Goal: Transaction & Acquisition: Download file/media

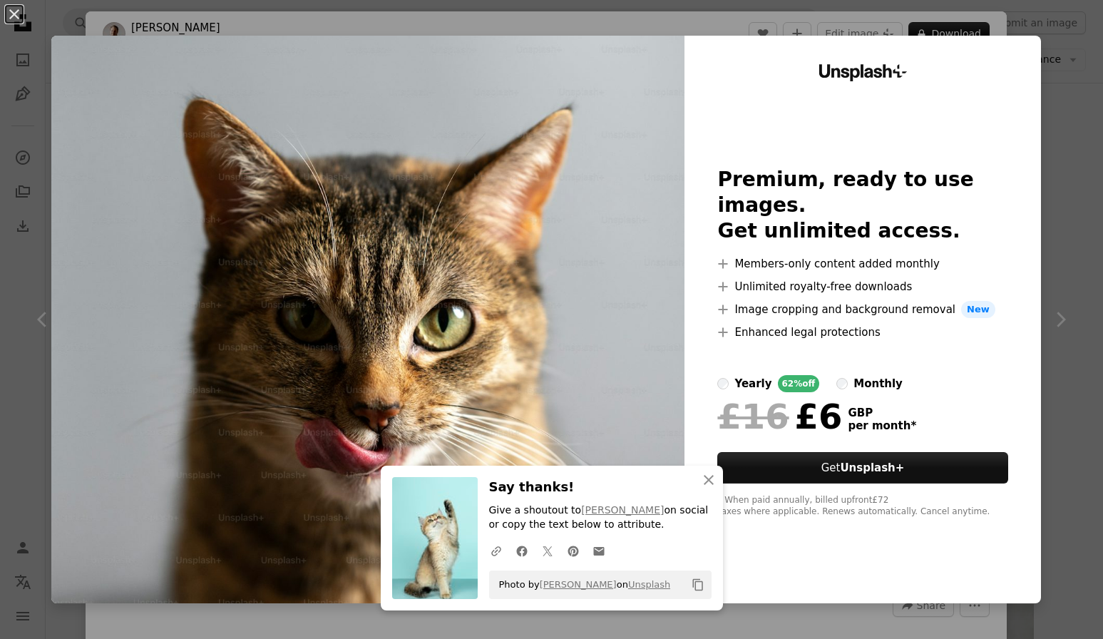
scroll to position [1069, 0]
click at [707, 480] on icon "button" at bounding box center [708, 480] width 10 height 10
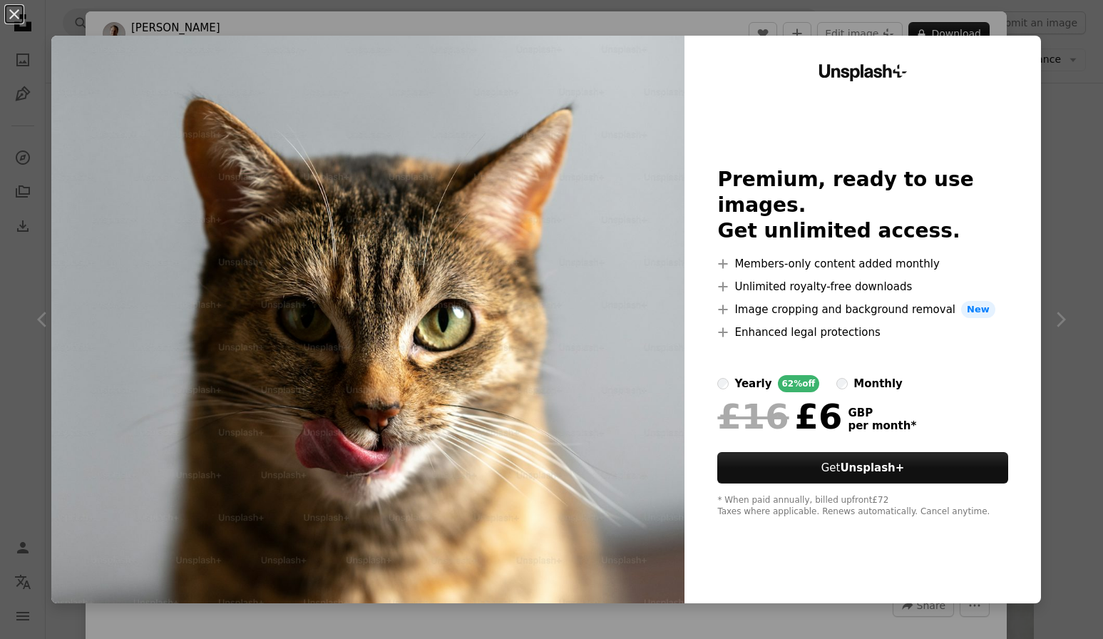
click at [1066, 181] on div "An X shape Unsplash+ Premium, ready to use images. Get unlimited access. A plus…" at bounding box center [551, 319] width 1103 height 639
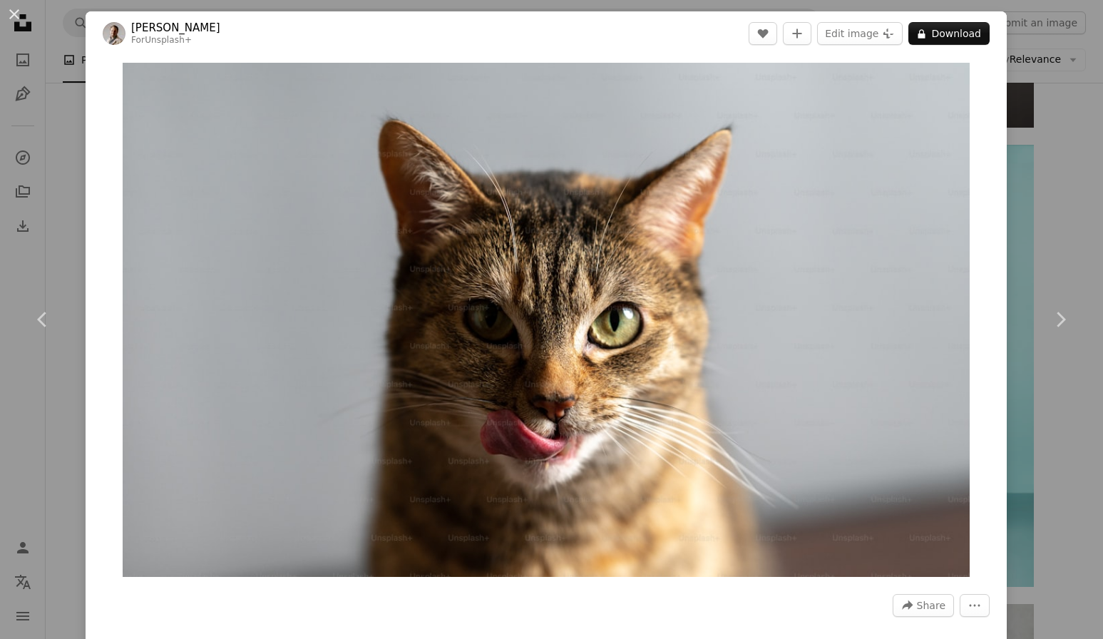
click at [1040, 76] on div "An X shape Chevron left Chevron right [PERSON_NAME] For Unsplash+ A heart A plu…" at bounding box center [551, 319] width 1103 height 639
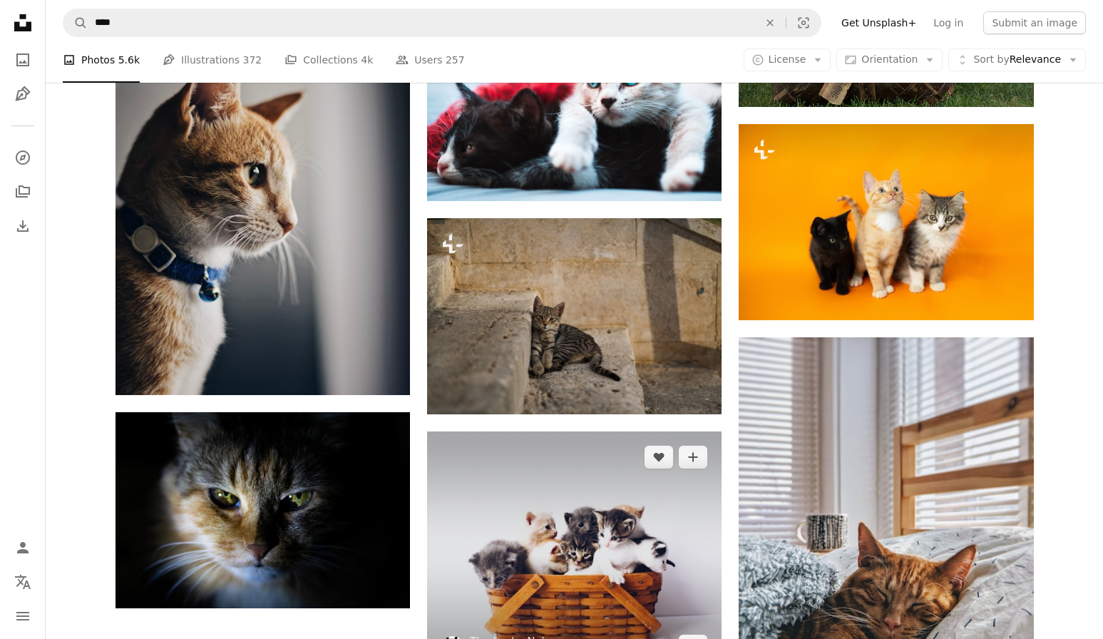
scroll to position [1976, 0]
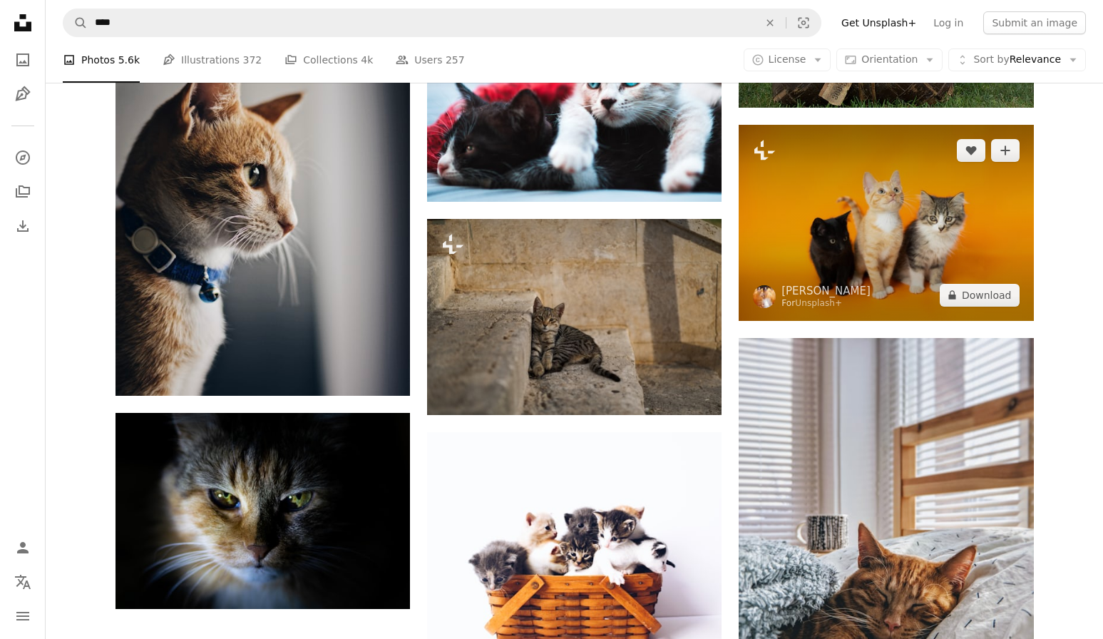
click at [883, 230] on img at bounding box center [885, 223] width 294 height 196
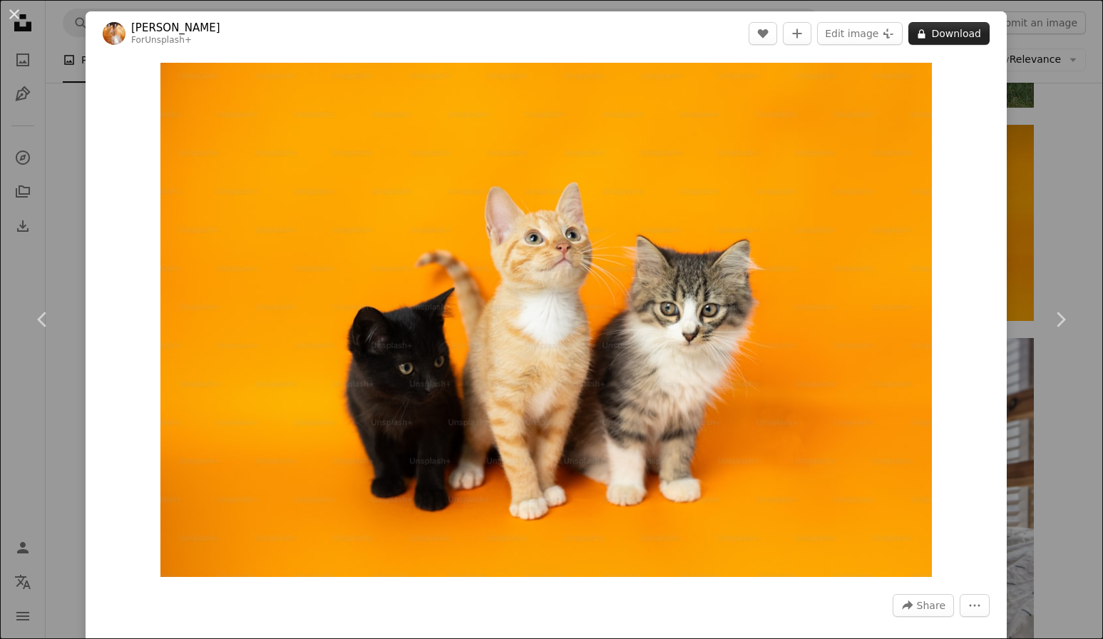
click at [957, 38] on button "A lock Download" at bounding box center [948, 33] width 81 height 23
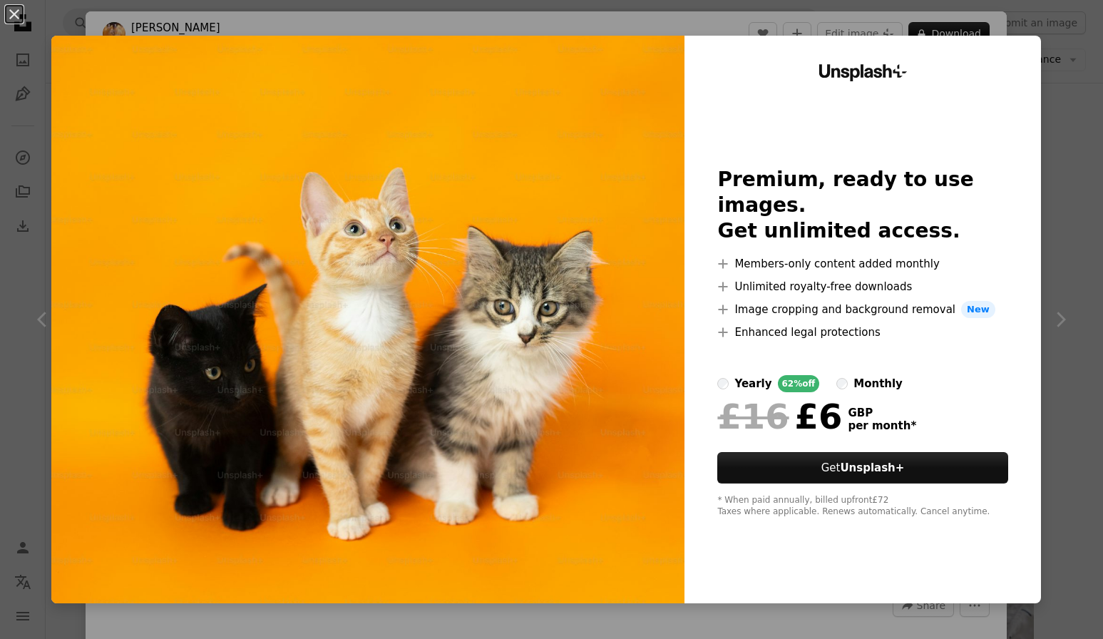
click at [1041, 91] on div "Unsplash+ Premium, ready to use images. Get unlimited access. A plus sign Membe…" at bounding box center [862, 319] width 356 height 567
